Goal: Find specific page/section: Find specific page/section

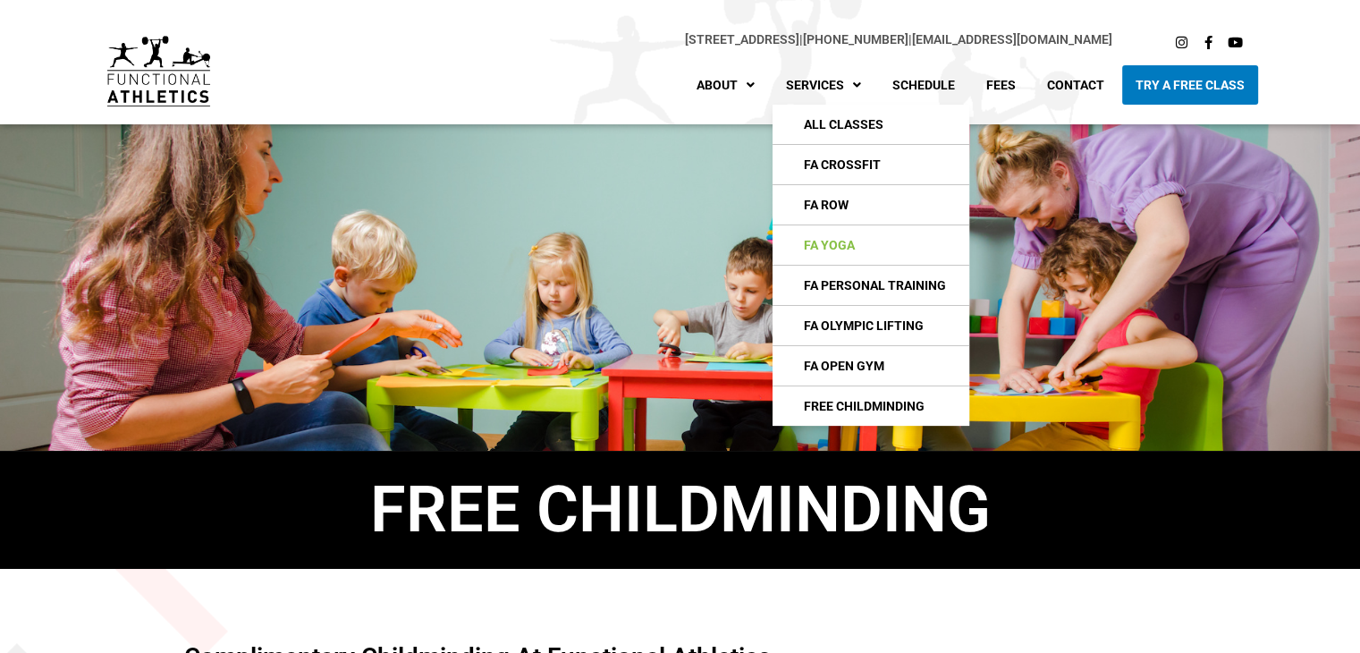
click at [875, 231] on link "FA Yoga" at bounding box center [870, 244] width 197 height 39
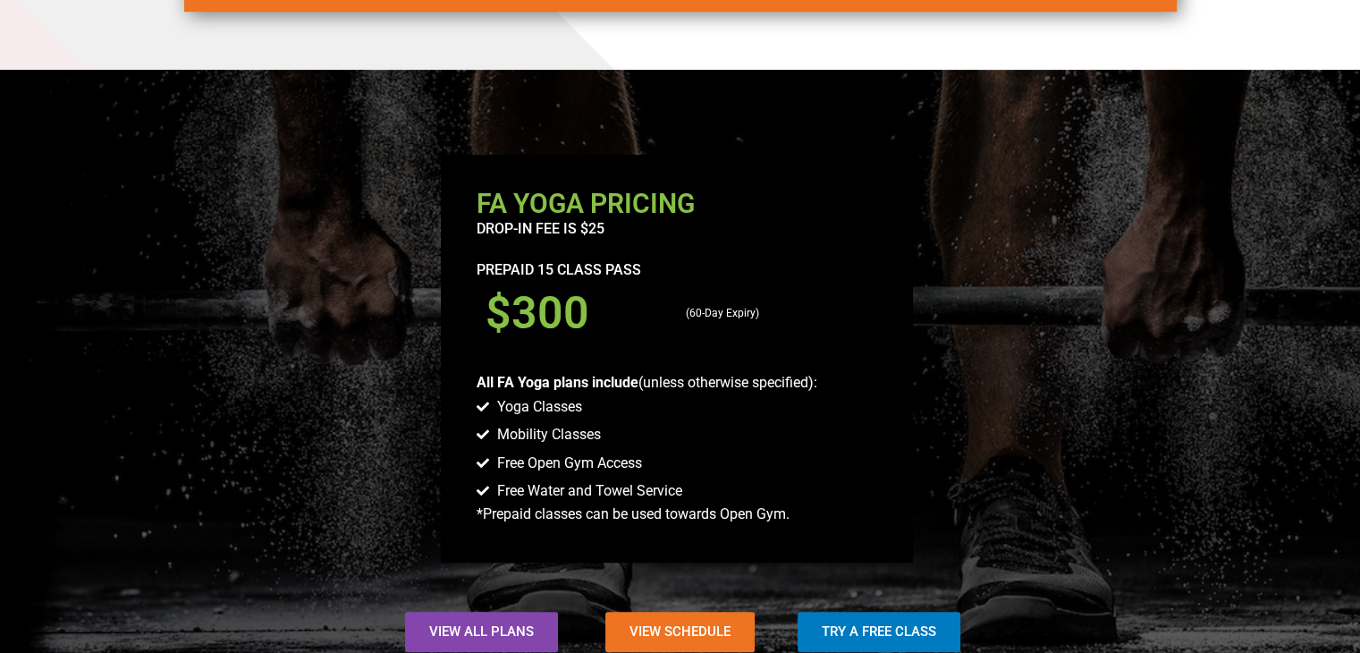
scroll to position [1352, 0]
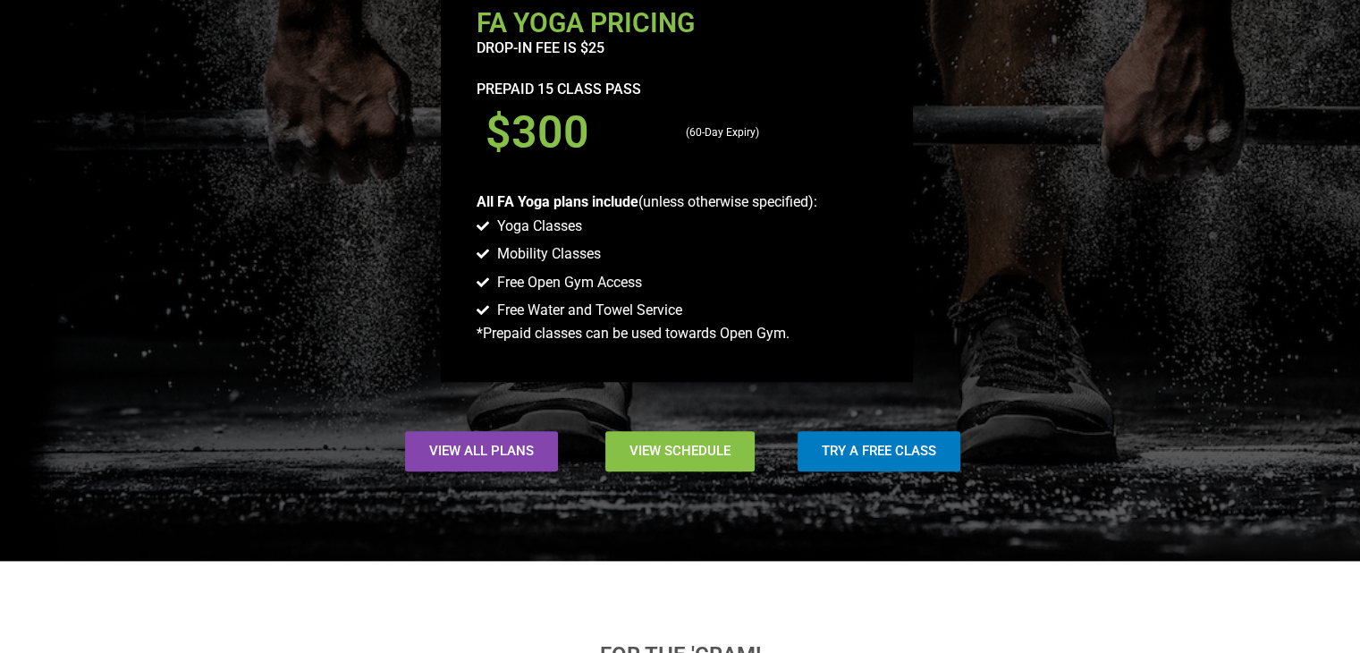
click at [730, 448] on span "View Schedule" at bounding box center [679, 450] width 101 height 13
